Goal: Navigation & Orientation: Find specific page/section

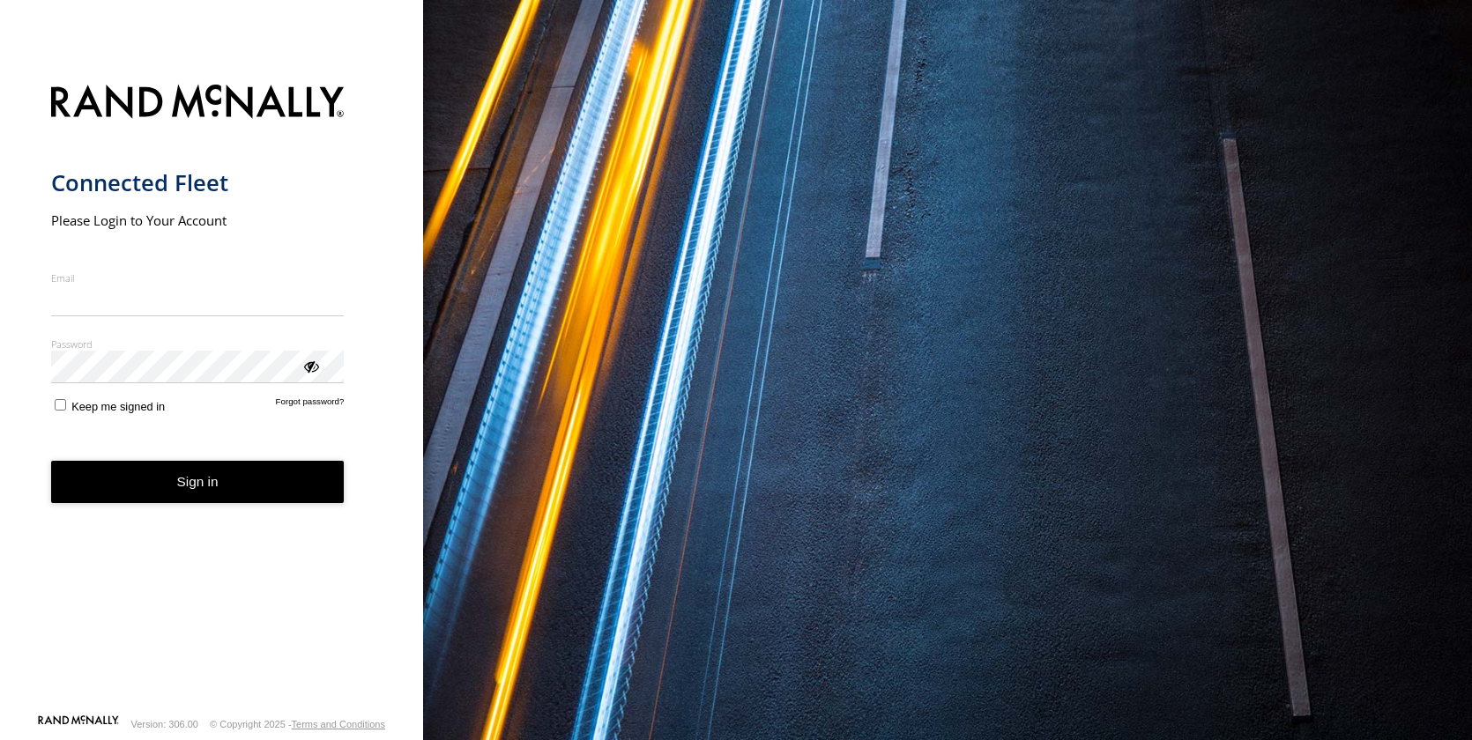
click at [138, 297] on input "Email" at bounding box center [197, 301] width 293 height 32
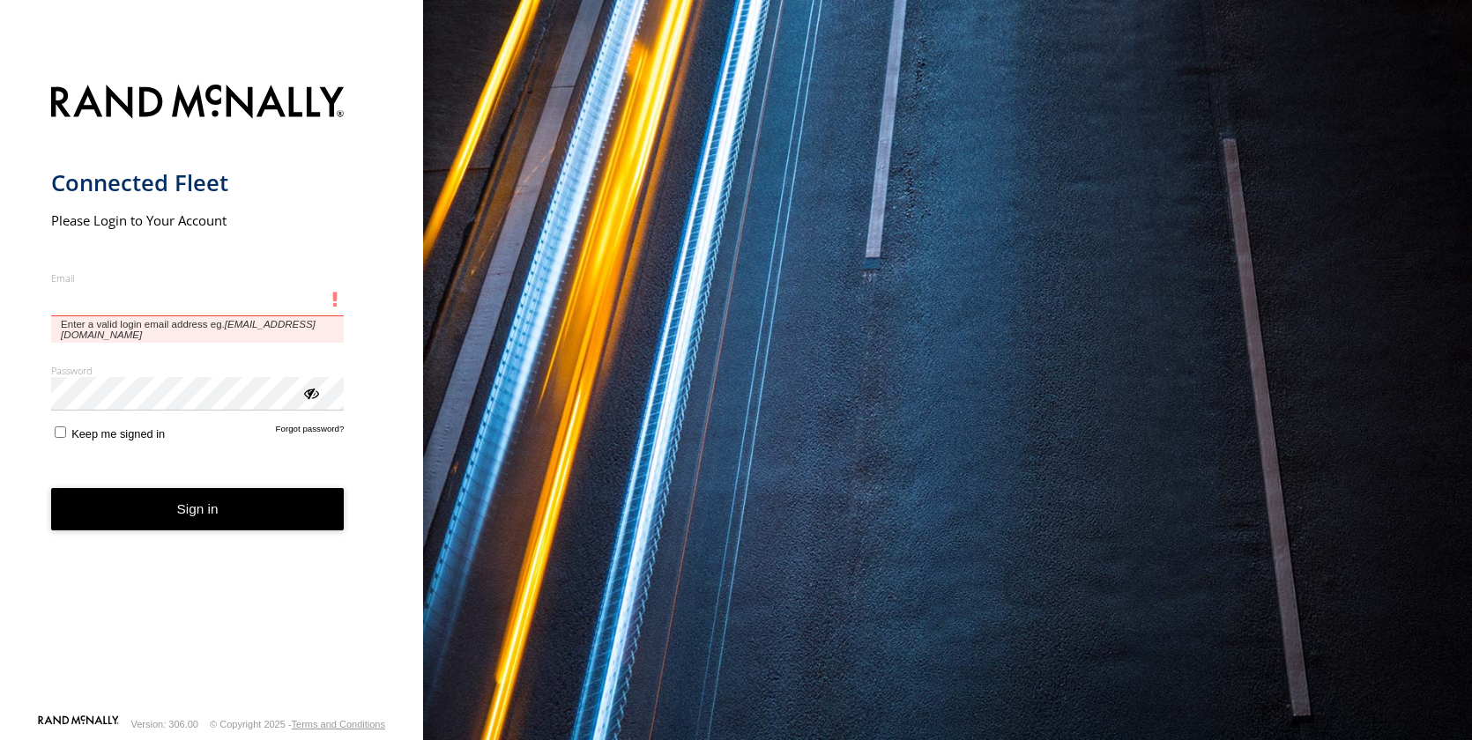
type input "**********"
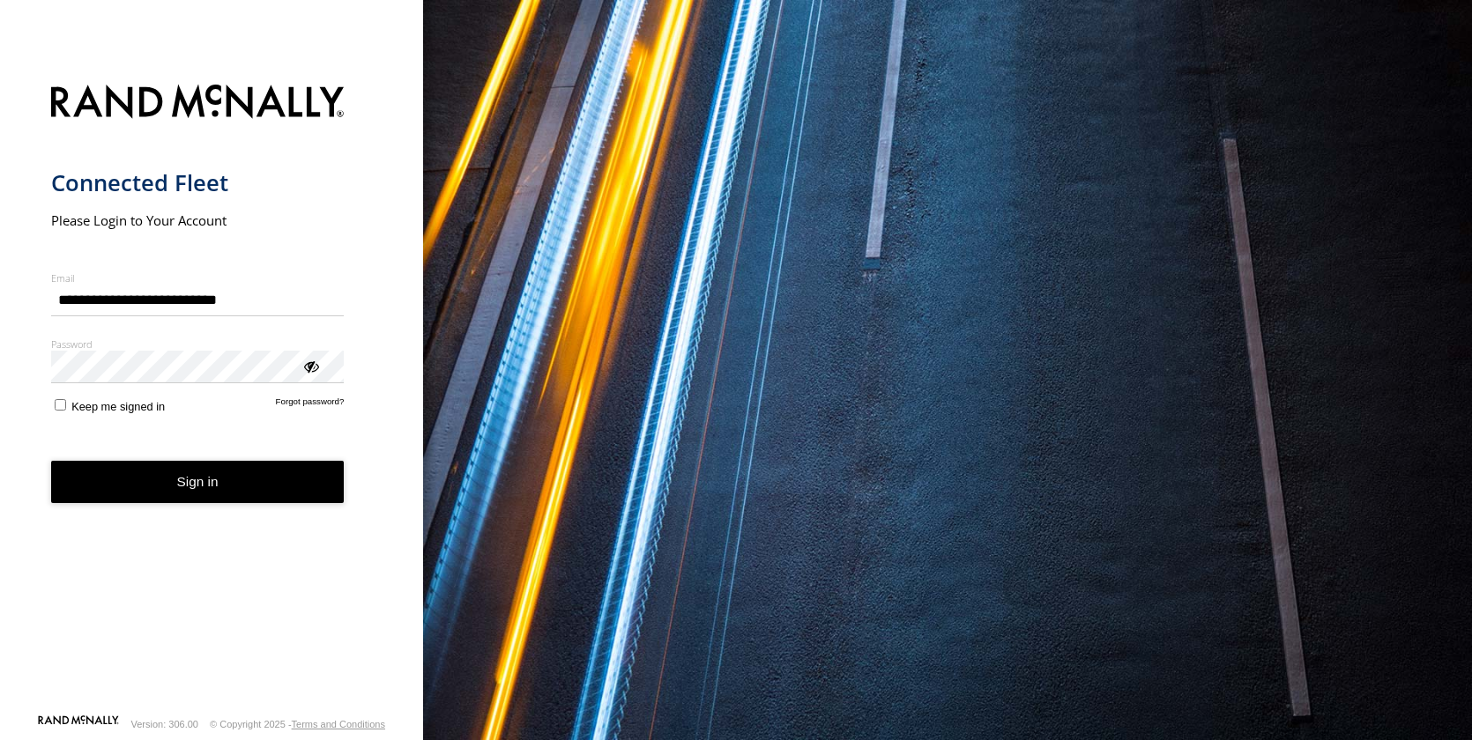
click at [181, 495] on button "Sign in" at bounding box center [197, 482] width 293 height 43
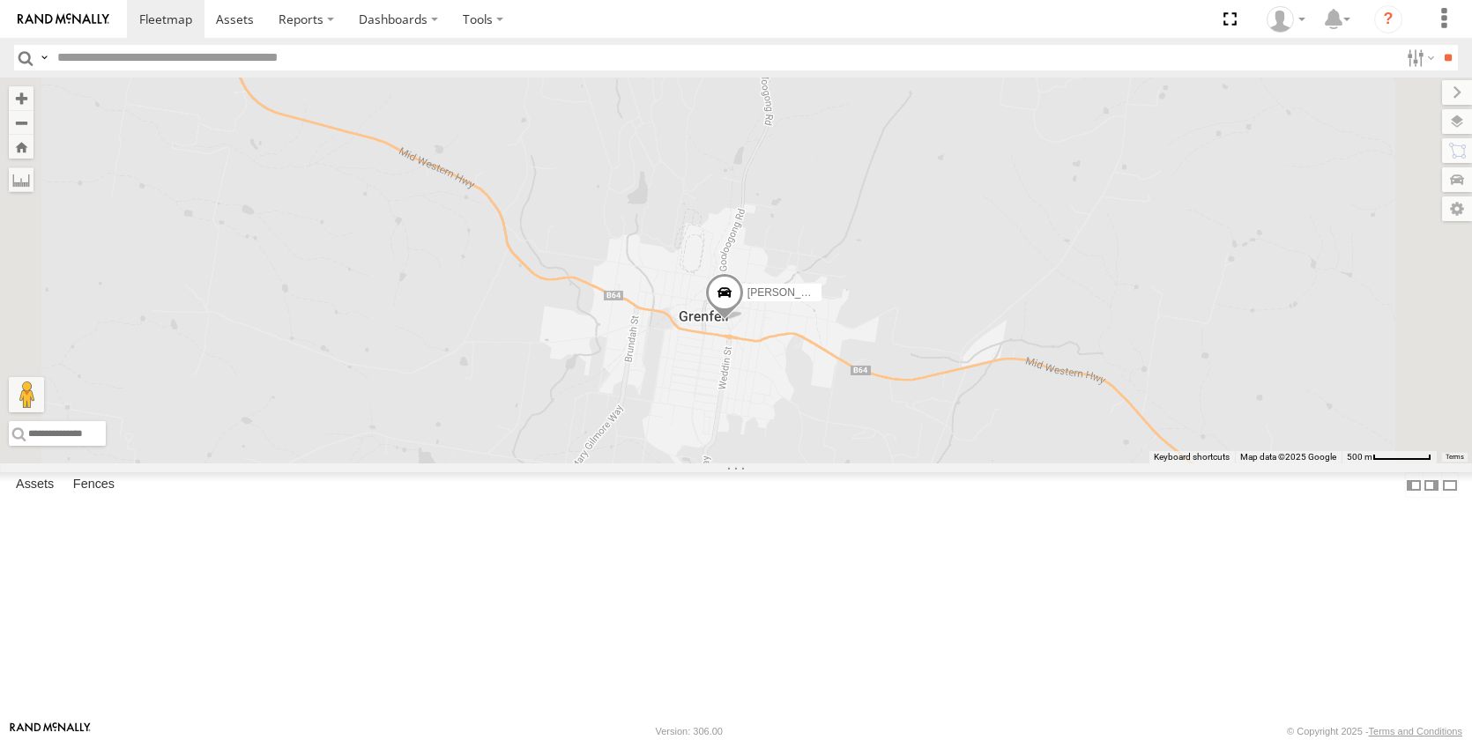
drag, startPoint x: 987, startPoint y: 395, endPoint x: 939, endPoint y: 548, distance: 160.6
click at [948, 464] on div "[PERSON_NAME] - NEW ute [PERSON_NAME] [PERSON_NAME] [PERSON_NAME]" at bounding box center [736, 271] width 1472 height 386
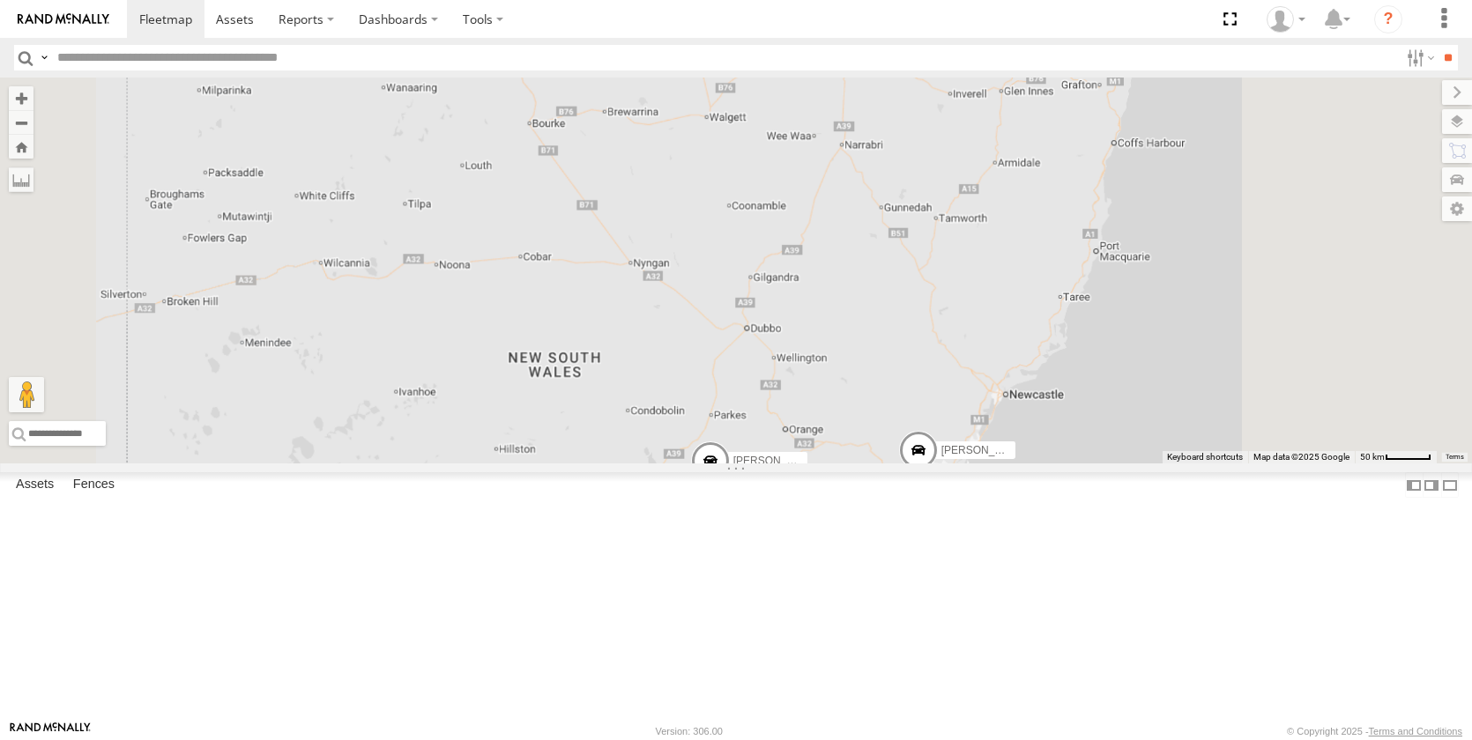
drag, startPoint x: 998, startPoint y: 228, endPoint x: 929, endPoint y: 491, distance: 271.5
click at [929, 464] on div "[PERSON_NAME] - NEW ute [PERSON_NAME] [PERSON_NAME] [PERSON_NAME]" at bounding box center [736, 271] width 1472 height 386
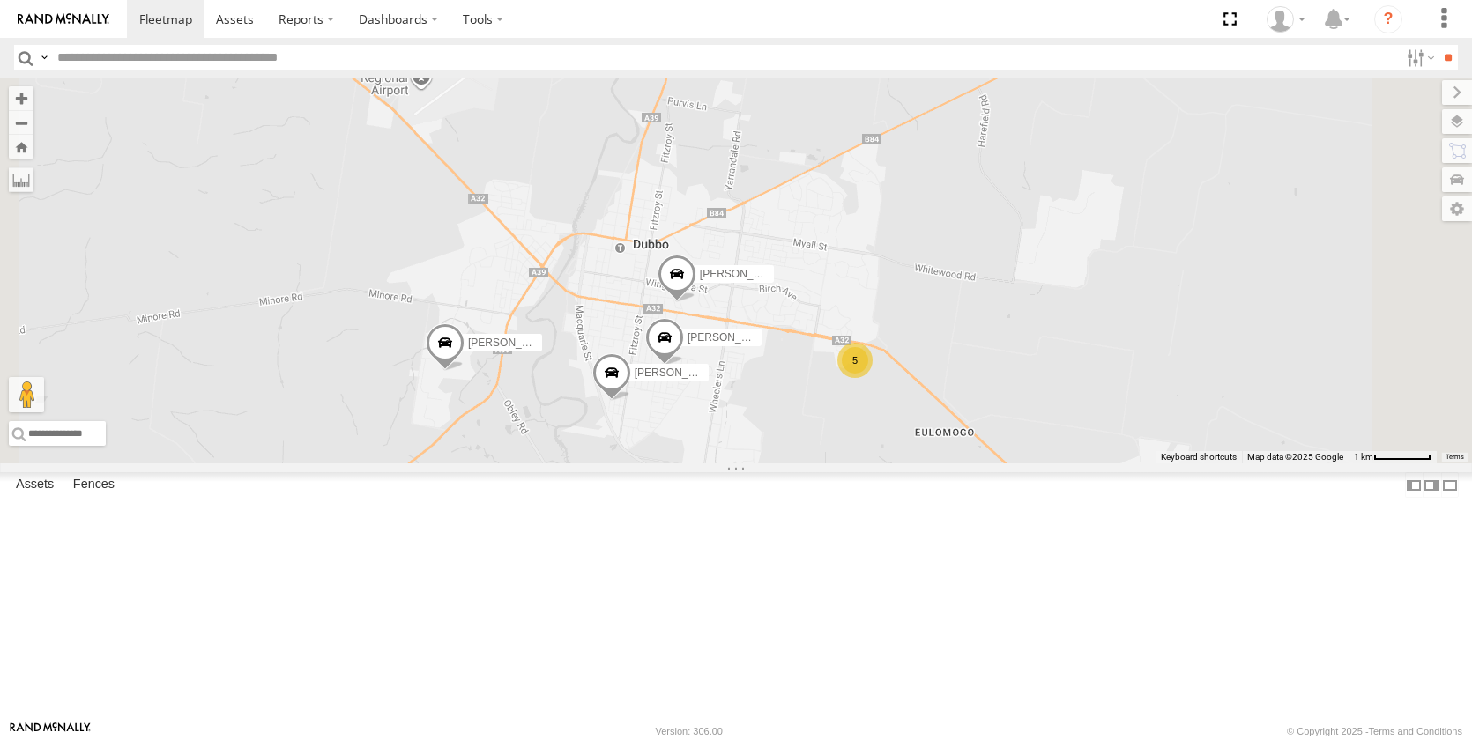
click at [0, 0] on div at bounding box center [0, 0] width 0 height 0
